Goal: Task Accomplishment & Management: Manage account settings

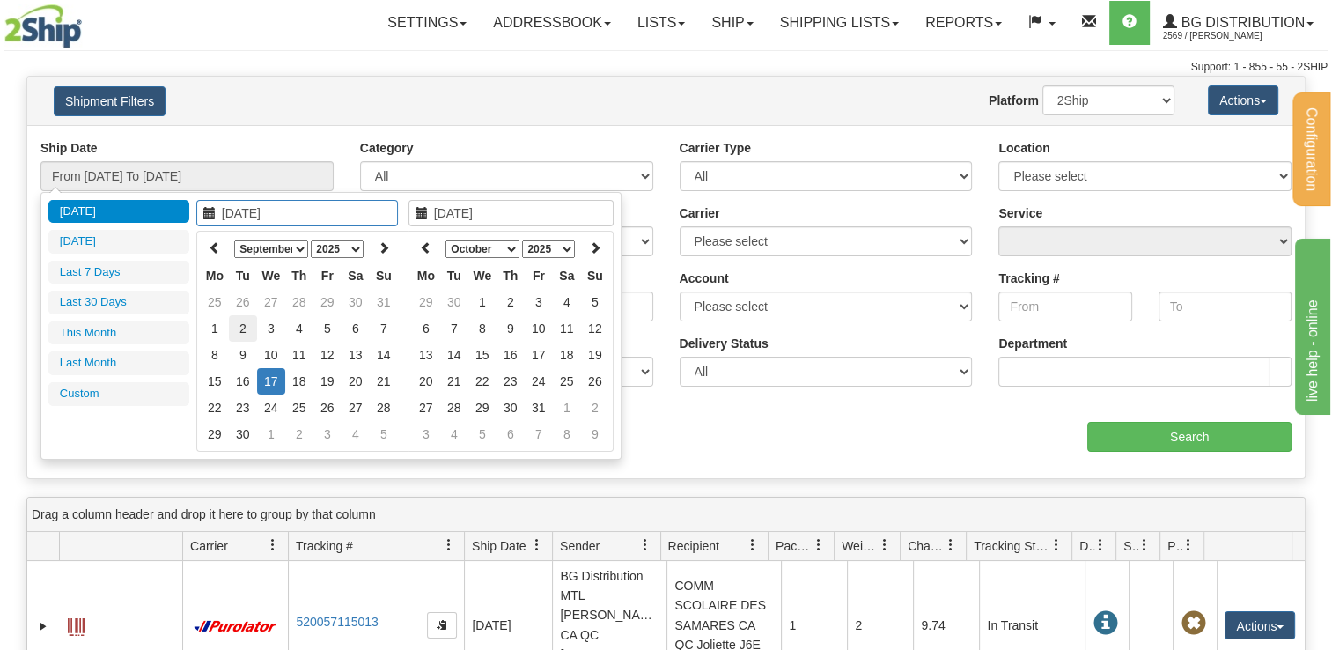
type input "[DATE]"
click at [243, 322] on td "2" at bounding box center [243, 328] width 28 height 26
type input "[DATE]"
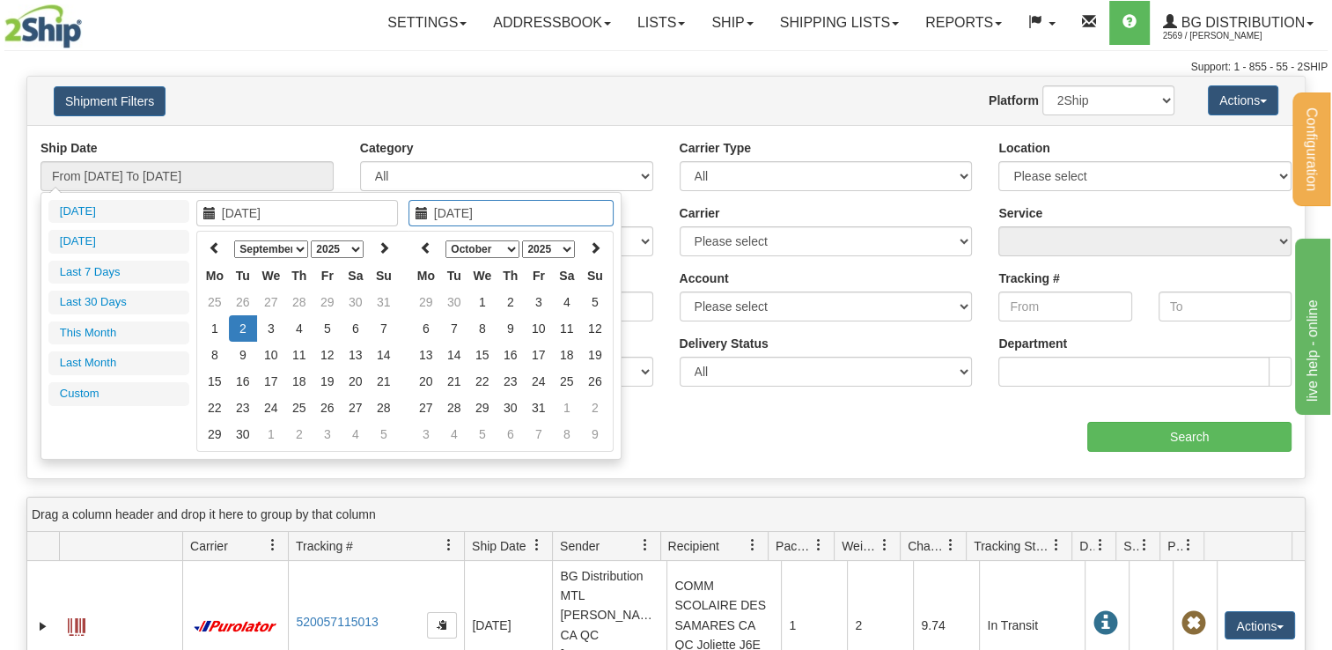
click at [243, 322] on td "2" at bounding box center [243, 328] width 28 height 26
type input "From [DATE] To [DATE]"
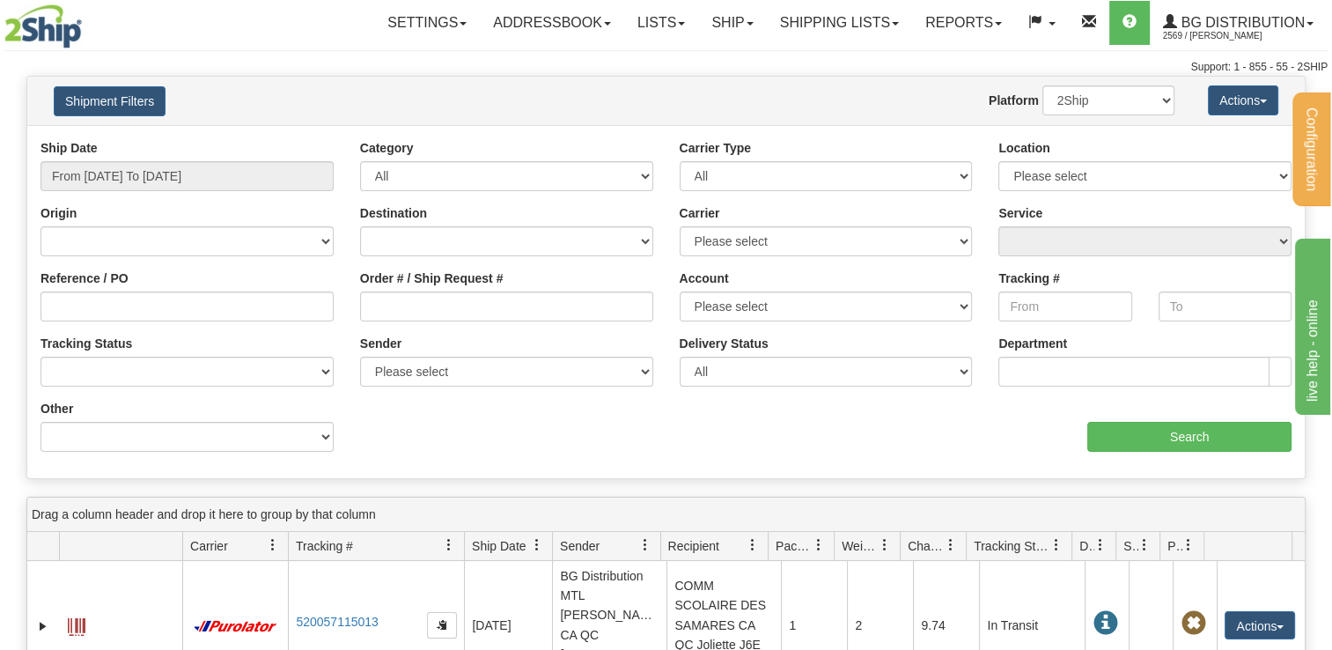
click at [708, 225] on div "Carrier Please select 2SHIP LTL 2Ship [DATE] A&B Courier Ace Courier Canada Pos…" at bounding box center [826, 230] width 293 height 52
click at [691, 239] on select "Please select 2SHIP LTL 2Ship [DATE] A&B Courier Ace Courier Canada Post Canpar…" at bounding box center [826, 241] width 293 height 30
click at [1040, 192] on div "Location Please select [GEOGRAPHIC_DATA] K1B 3W7 [GEOGRAPHIC_DATA] [GEOGRAPHIC_…" at bounding box center [1145, 171] width 320 height 65
click at [1040, 182] on select "Please select [GEOGRAPHIC_DATA] K1B 3W7 [GEOGRAPHIC_DATA] [GEOGRAPHIC_DATA] [GE…" at bounding box center [1144, 176] width 293 height 30
click at [818, 129] on div "Ship Date From [DATE] To [DATE] Category All Inbound Outbound Carrier Type All …" at bounding box center [665, 301] width 1277 height 353
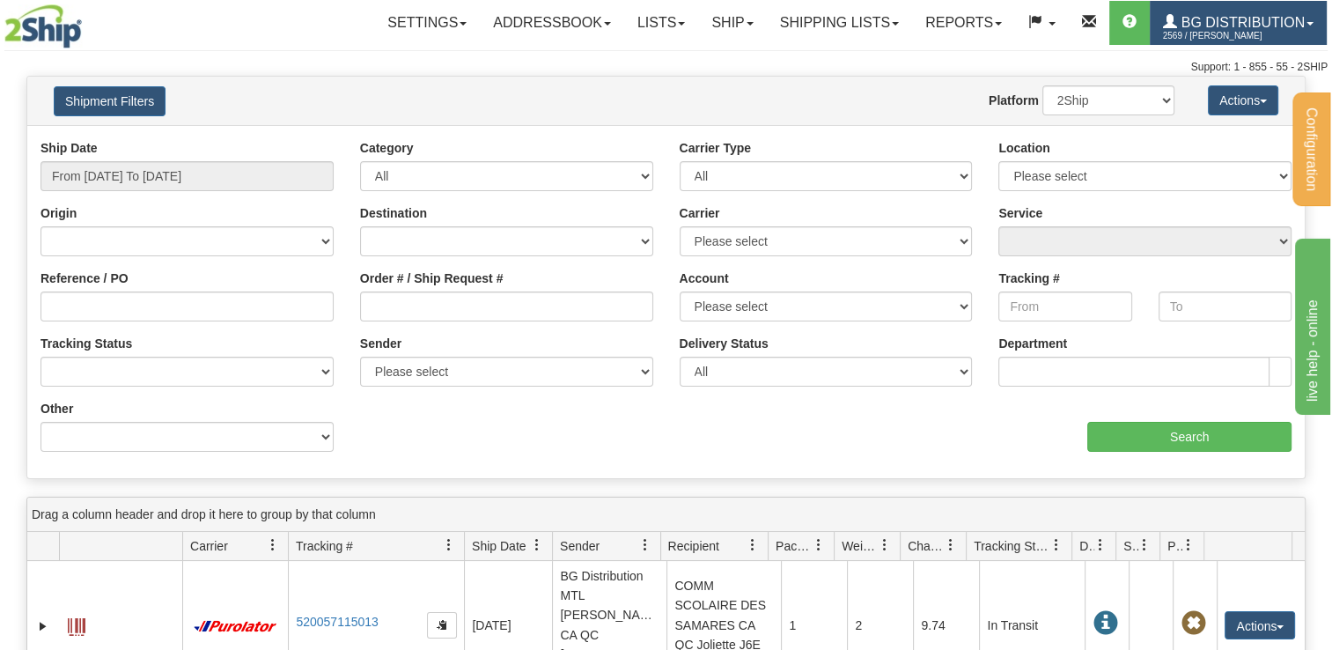
click at [1194, 32] on span "2569 / [PERSON_NAME]" at bounding box center [1229, 36] width 132 height 18
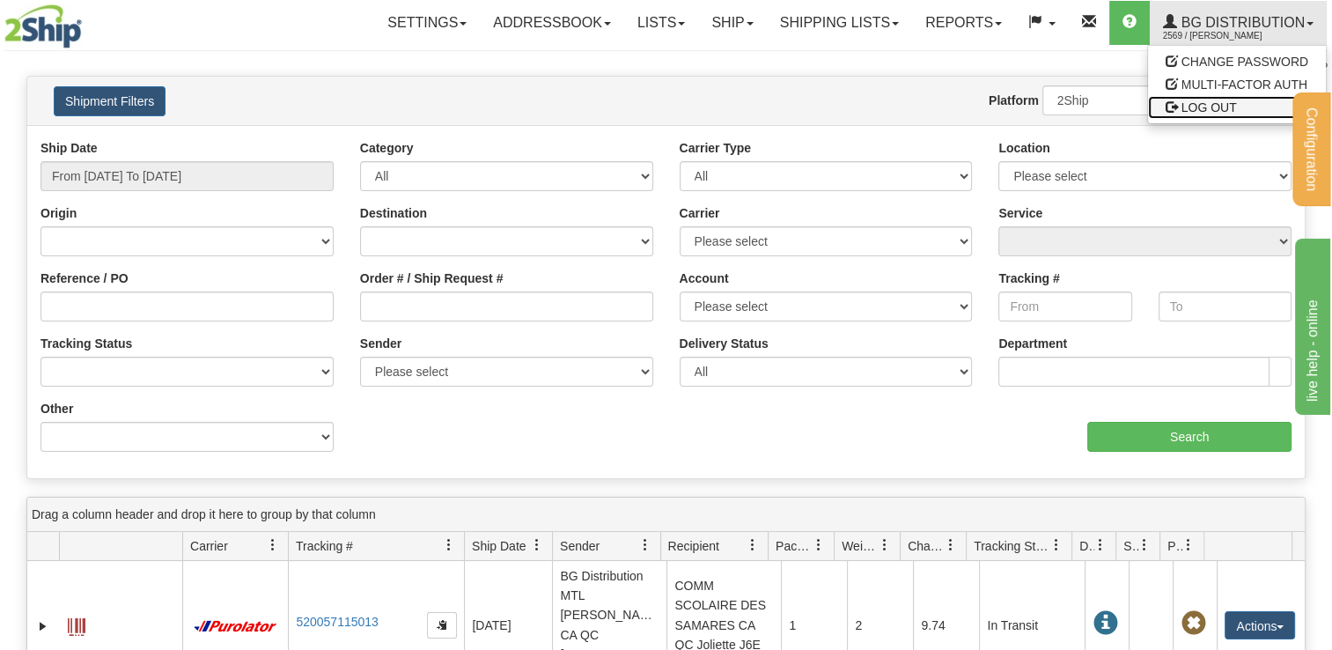
click at [1214, 106] on span "LOG OUT" at bounding box center [1208, 107] width 55 height 14
